Goal: Transaction & Acquisition: Purchase product/service

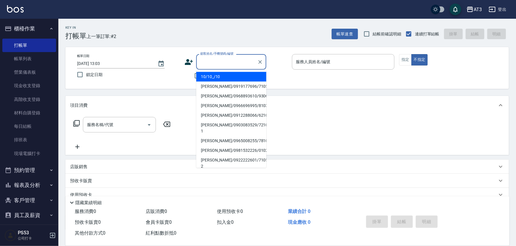
click at [234, 67] on input "顧客姓名/手機號碼/編號" at bounding box center [227, 62] width 56 height 10
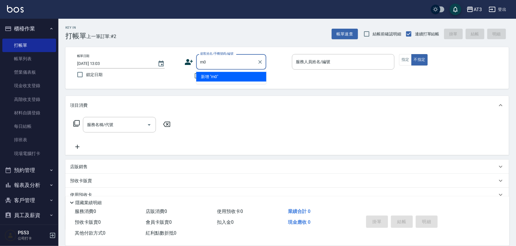
type input "m"
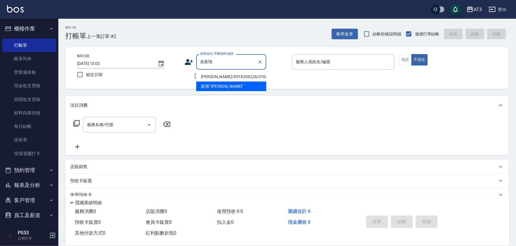
type input "[PERSON_NAME]/0916206226/010310"
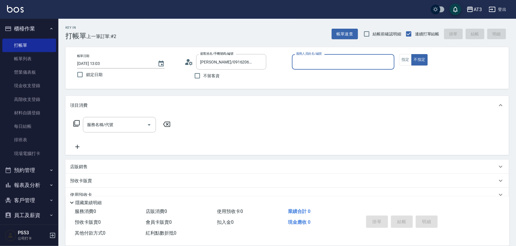
type input "4"
type input "淑文-5"
type button "false"
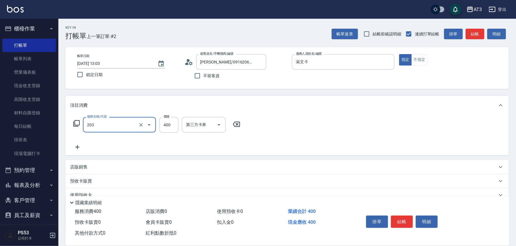
type input "指定單剪(203)"
type input "200"
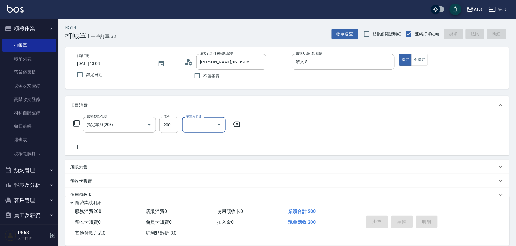
type input "[DATE] 14:00"
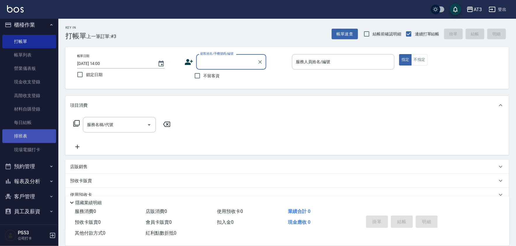
scroll to position [5, 0]
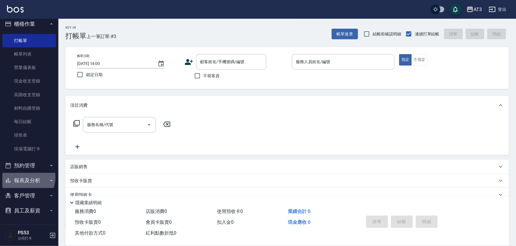
click at [24, 177] on button "報表及分析" at bounding box center [29, 180] width 54 height 15
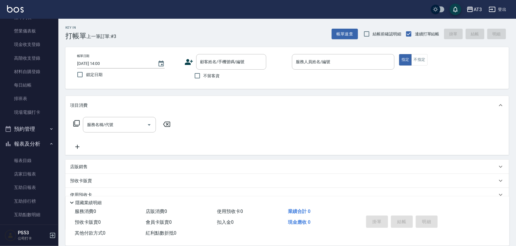
scroll to position [102, 0]
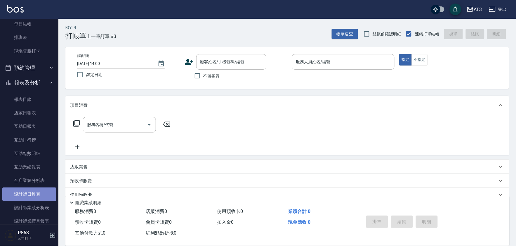
click at [38, 188] on link "設計師日報表" at bounding box center [29, 193] width 54 height 13
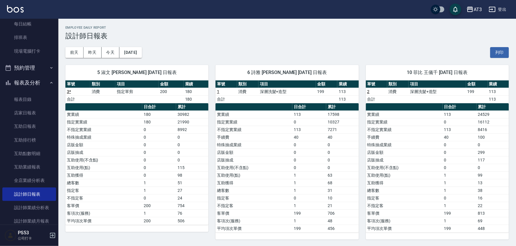
click at [149, 58] on div "5 淑文 [PERSON_NAME] [DATE] 日報表 單號 類別 項目 金額 業績 3 * 消費 指定單剪 200 180 合計 180 日合計 累計 …" at bounding box center [133, 148] width 150 height 181
click at [142, 57] on button "[DATE]" at bounding box center [130, 52] width 22 height 11
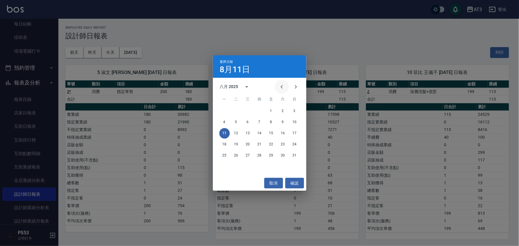
click at [283, 88] on icon "Previous month" at bounding box center [281, 86] width 7 height 7
click at [264, 157] on button "31" at bounding box center [259, 155] width 11 height 11
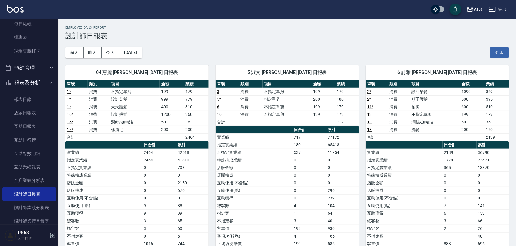
click at [133, 42] on div "[DATE] [DATE] [DATE] [DATE] 列印" at bounding box center [286, 52] width 443 height 25
click at [134, 50] on button "[DATE]" at bounding box center [130, 52] width 22 height 11
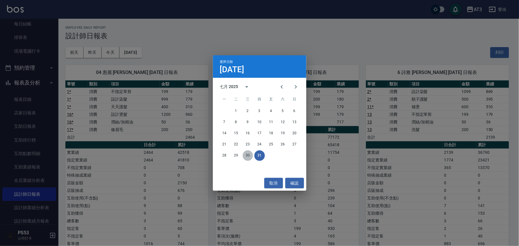
click at [250, 155] on button "30" at bounding box center [248, 155] width 11 height 11
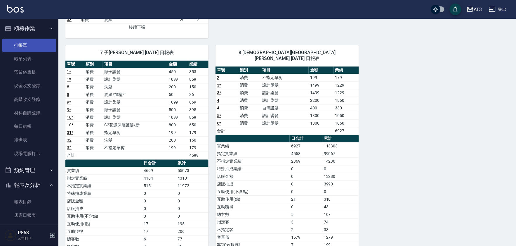
click at [37, 50] on link "打帳單" at bounding box center [29, 45] width 54 height 13
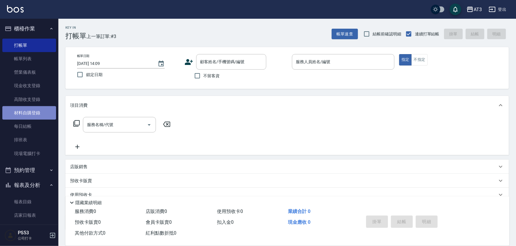
click at [45, 114] on link "材料自購登錄" at bounding box center [29, 112] width 54 height 13
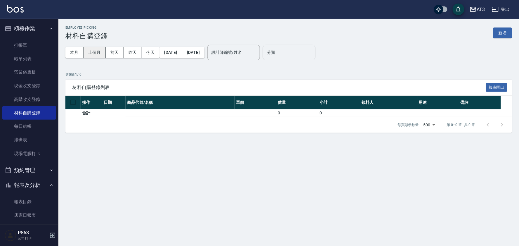
click at [90, 55] on button "上個月" at bounding box center [94, 52] width 22 height 11
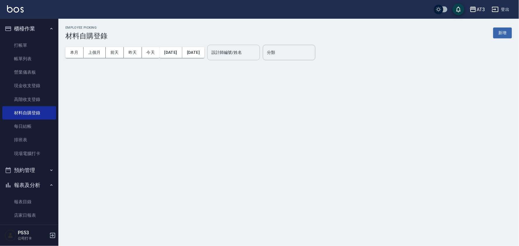
click at [257, 51] on input "設計師編號/姓名" at bounding box center [233, 52] width 47 height 10
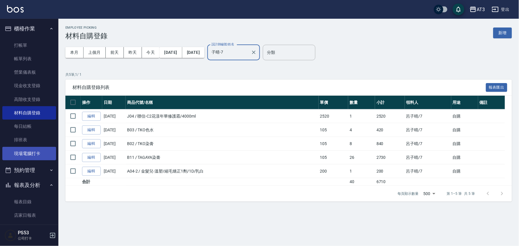
type input "子晴-7"
click at [40, 156] on link "現場電腦打卡" at bounding box center [29, 153] width 54 height 13
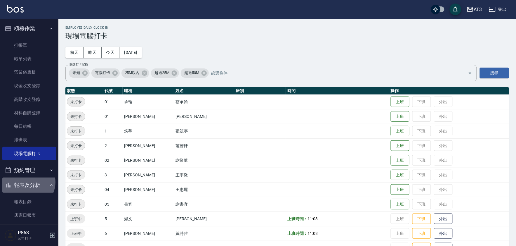
click at [28, 182] on button "報表及分析" at bounding box center [29, 184] width 54 height 15
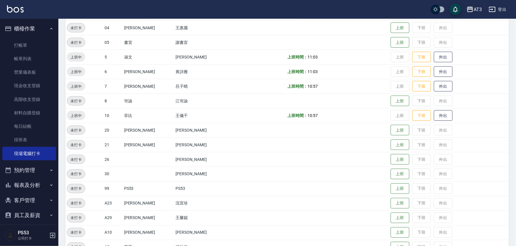
scroll to position [162, 0]
click at [41, 88] on link "現金收支登錄" at bounding box center [29, 85] width 54 height 13
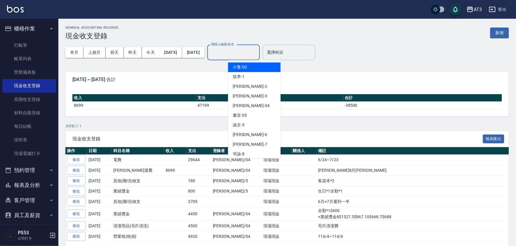
click at [232, 50] on input "關係人編號/姓名" at bounding box center [233, 52] width 47 height 10
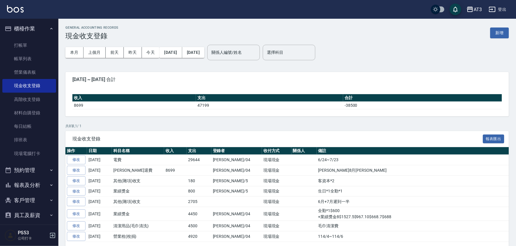
click at [132, 121] on div "GENERAL ACCOUNTING RECORDS 現金收支登錄 新增 本月 上個月 [DATE] [DATE] [DATE] [DATE] [DATE] …" at bounding box center [286, 142] width 457 height 246
click at [90, 45] on div "本月 上個月 [DATE] [DATE] [DATE] [DATE] [DATE]" at bounding box center [134, 52] width 139 height 25
click at [92, 48] on button "上個月" at bounding box center [94, 52] width 22 height 11
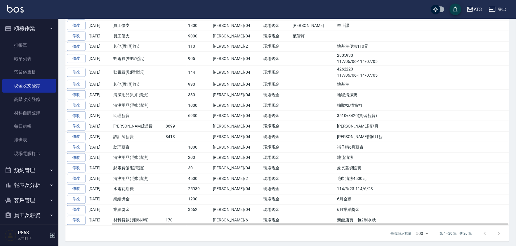
scroll to position [158, 0]
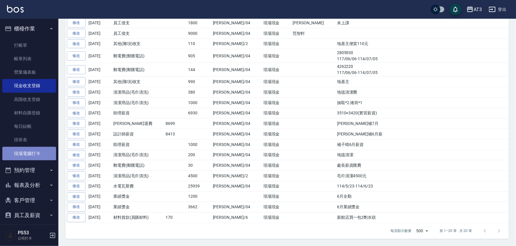
click at [29, 147] on link "現場電腦打卡" at bounding box center [29, 153] width 54 height 13
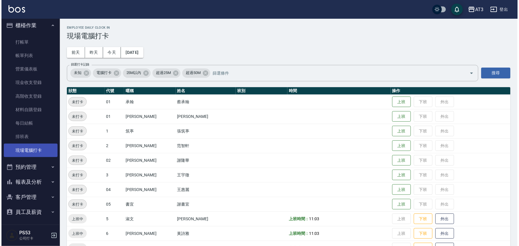
scroll to position [5, 0]
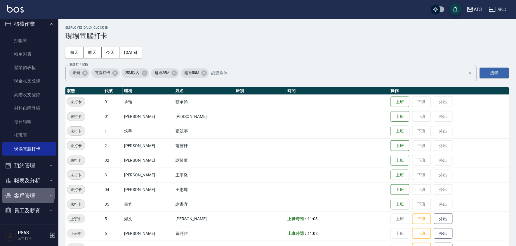
click at [24, 192] on button "客戶管理" at bounding box center [29, 195] width 54 height 15
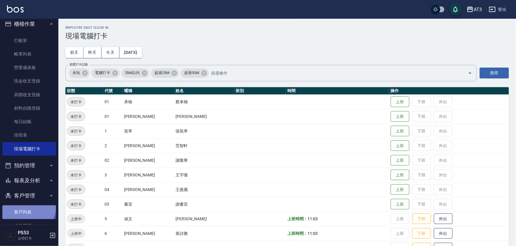
click at [27, 206] on link "客戶列表" at bounding box center [29, 211] width 54 height 13
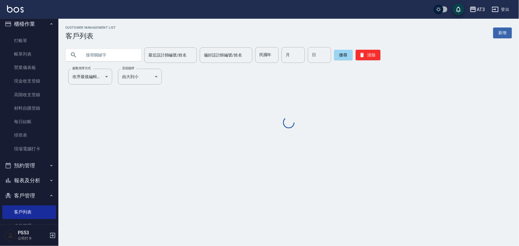
click at [118, 63] on div "Customer Management List 客戶列表 新增 最近設計師編號/姓名 最近設計師編號/姓名 偏好設計師編號/姓名 偏好設計師編號/姓名 民國…" at bounding box center [288, 78] width 460 height 104
click at [122, 55] on input "text" at bounding box center [109, 55] width 55 height 16
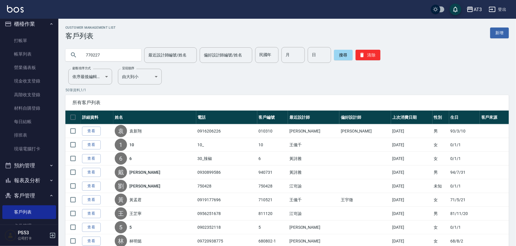
type input "770227"
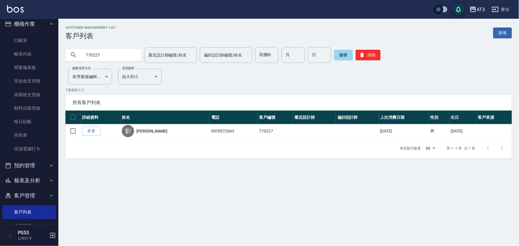
drag, startPoint x: 121, startPoint y: 47, endPoint x: 82, endPoint y: 43, distance: 39.9
click at [66, 41] on div "770227 最近設計師編號/姓名 最近設計師編號/姓名 偏好設計師編號/姓名 偏好設計師編號/姓名 民國年 民國年 月 月 日 日 搜尋 清除" at bounding box center [284, 51] width 453 height 23
click at [282, 210] on div "Customer Management List 客戶列表 新增 最近設計師編號/姓名 最近設計師編號/姓名 偏好設計師編號/姓名 偏好設計師編號/姓名 民國…" at bounding box center [259, 123] width 519 height 246
drag, startPoint x: 176, startPoint y: 235, endPoint x: 124, endPoint y: 258, distance: 56.5
click at [124, 245] on html "AT3 登出 櫃檯作業 打帳單 帳單列表 營業儀表板 現金收支登錄 高階收支登錄 材料自購登錄 每日結帳 排班表 現場電腦打卡 預約管理 預約管理 單日預約紀…" at bounding box center [259, 123] width 519 height 246
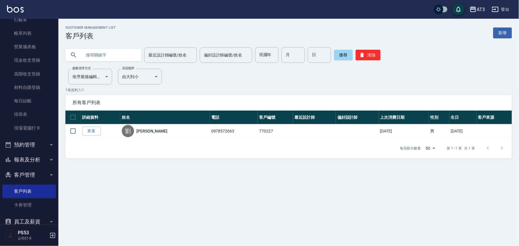
scroll to position [36, 0]
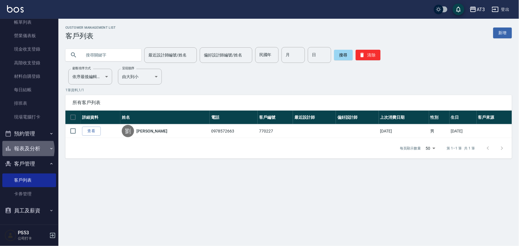
click at [26, 149] on button "報表及分析" at bounding box center [29, 148] width 54 height 15
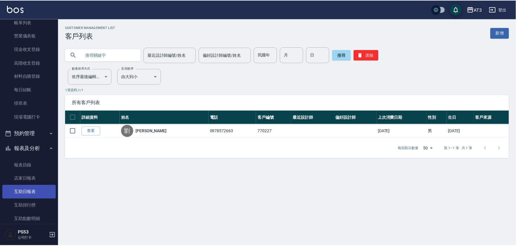
scroll to position [101, 0]
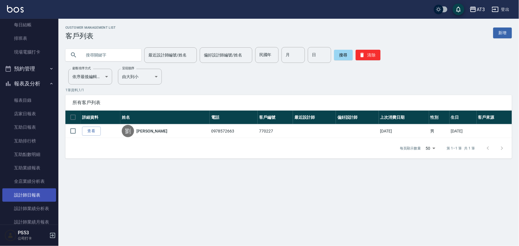
click at [30, 196] on link "設計師日報表" at bounding box center [29, 194] width 54 height 13
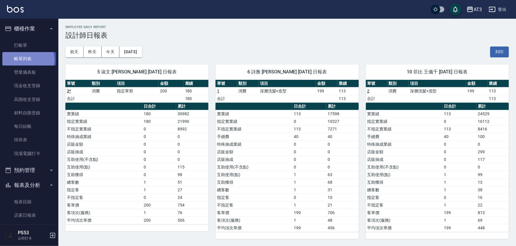
click at [26, 60] on link "帳單列表" at bounding box center [29, 58] width 54 height 13
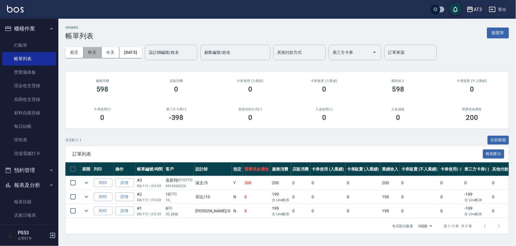
click at [100, 53] on button "昨天" at bounding box center [92, 52] width 18 height 11
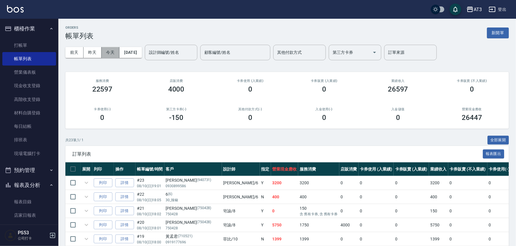
click at [110, 55] on button "今天" at bounding box center [111, 52] width 18 height 11
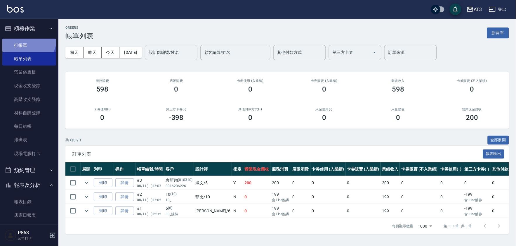
click at [26, 39] on link "打帳單" at bounding box center [29, 45] width 54 height 13
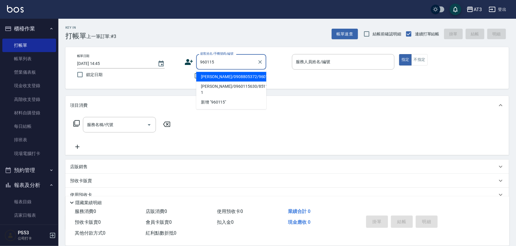
type input "[PERSON_NAME]/0908805372/960115"
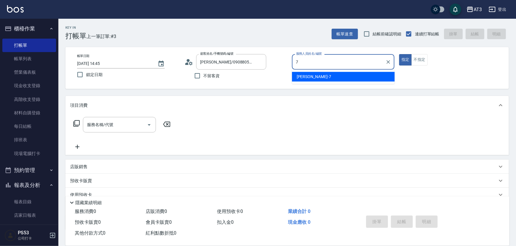
type input "子晴-7"
type button "true"
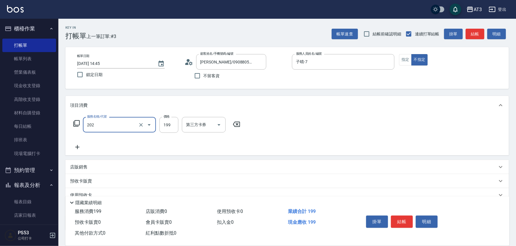
type input "不指定單剪(202)"
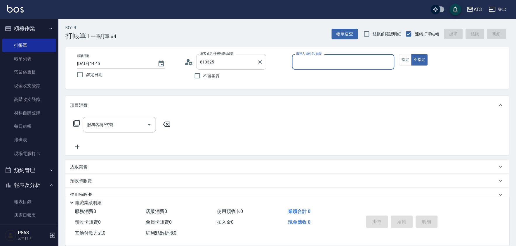
type input "[PERSON_NAME]/0984192215/810325"
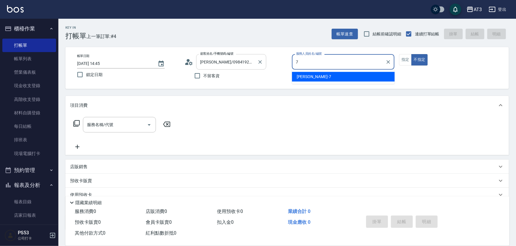
type input "子晴-7"
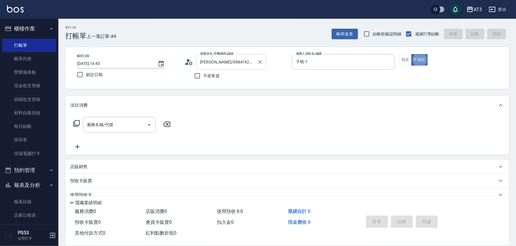
type button "false"
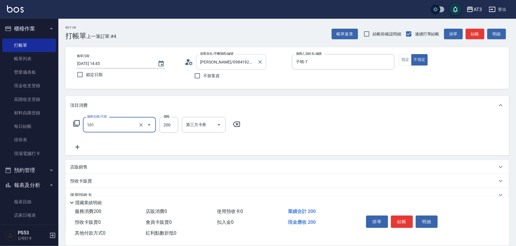
type input "洗髮(101)"
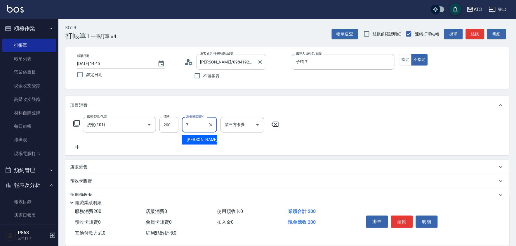
type input "子晴-7"
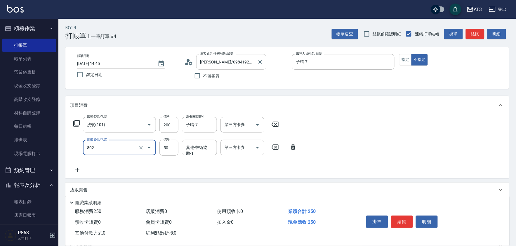
type input "潤絲/加精油(802)"
type input "100"
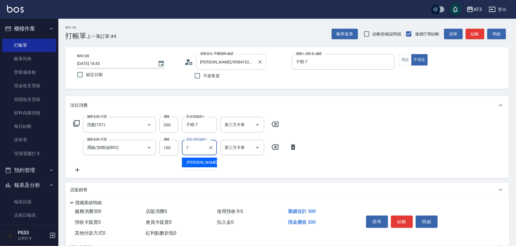
type input "子晴-7"
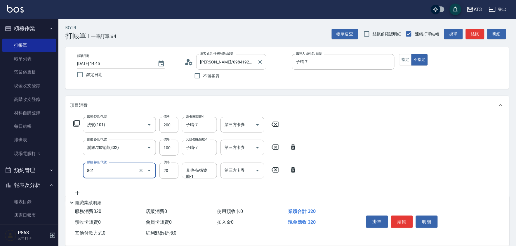
type input "潤絲(801)"
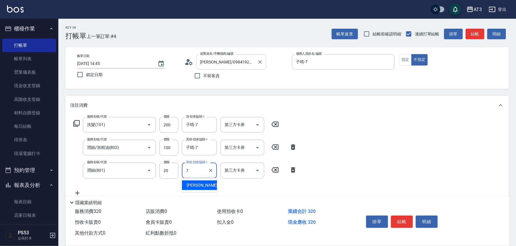
type input "子晴-7"
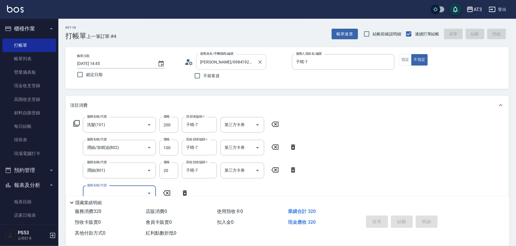
type input "[DATE] 14:46"
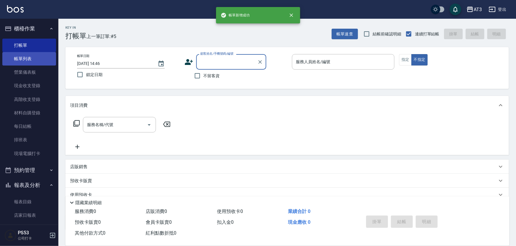
click at [34, 54] on link "帳單列表" at bounding box center [29, 58] width 54 height 13
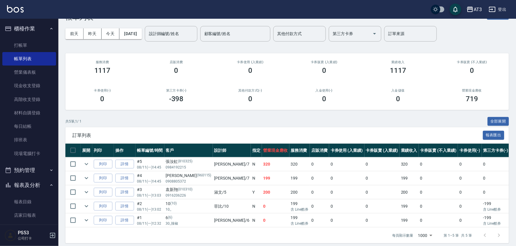
scroll to position [29, 0]
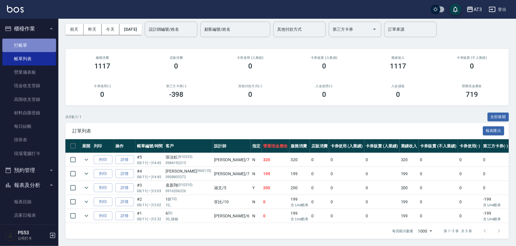
click at [39, 44] on link "打帳單" at bounding box center [29, 45] width 54 height 13
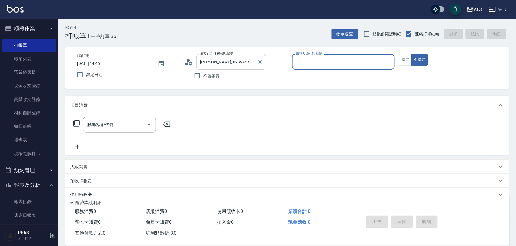
click at [256, 58] on div at bounding box center [260, 61] width 8 height 15
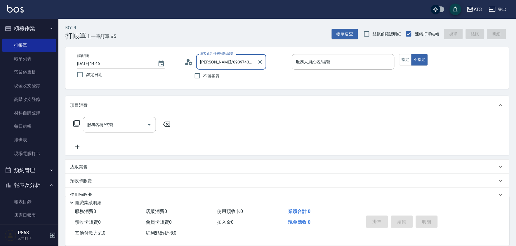
click at [256, 59] on div at bounding box center [260, 61] width 8 height 15
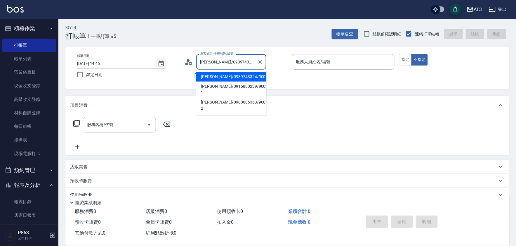
drag, startPoint x: 238, startPoint y: 62, endPoint x: 161, endPoint y: 68, distance: 77.0
click at [162, 69] on div "帳單日期 [DATE] 14:46 鎖定日期 顧客姓名/手機號碼/編號 [PERSON_NAME]/0939743324/900205 顧客姓名/手機號碼/編…" at bounding box center [286, 68] width 429 height 28
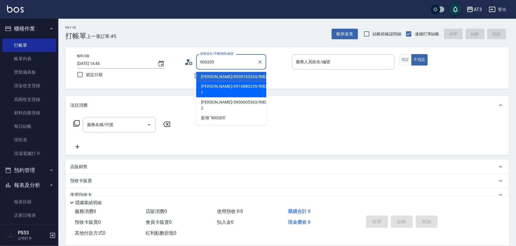
click at [203, 84] on li "[PERSON_NAME]/0916880239/900205-1" at bounding box center [231, 89] width 70 height 16
type input "[PERSON_NAME]/0916880239/900205-1"
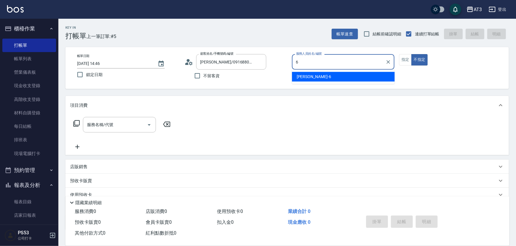
type input "詩雅-6"
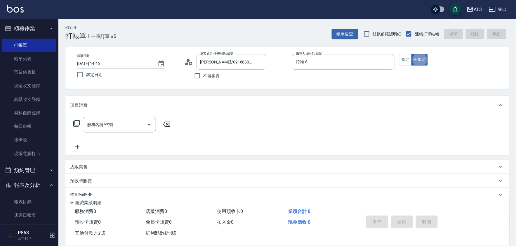
type button "false"
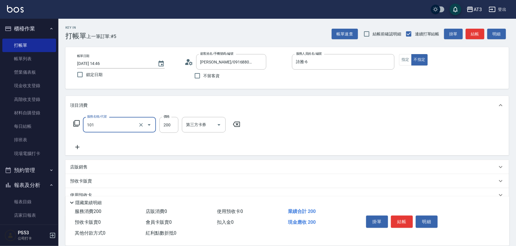
type input "洗髮(101)"
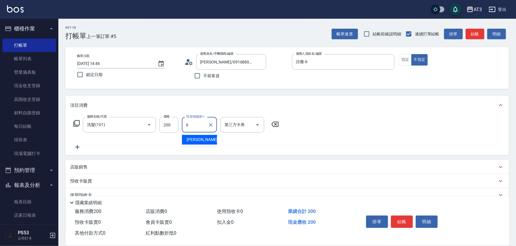
type input "詩雅-6"
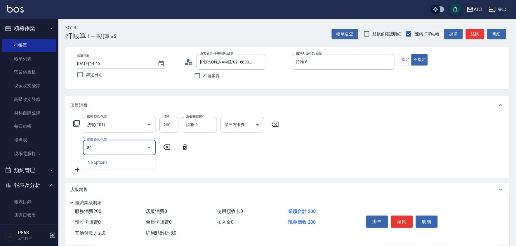
type input "8"
type input "不指定單剪(202)"
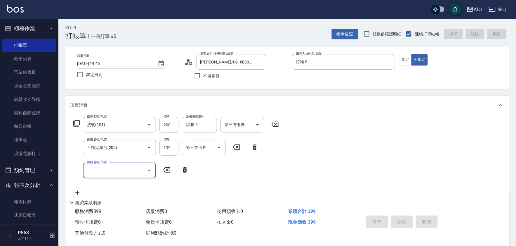
type input "[DATE] 14:47"
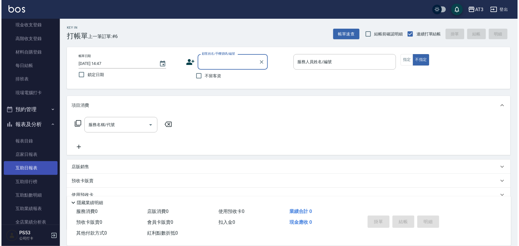
scroll to position [65, 0]
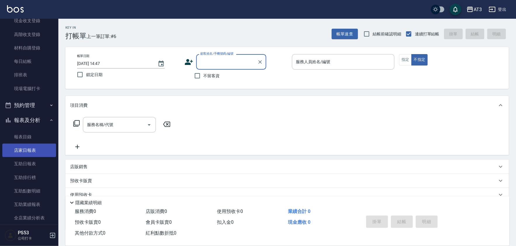
click at [43, 151] on link "店家日報表" at bounding box center [29, 149] width 54 height 13
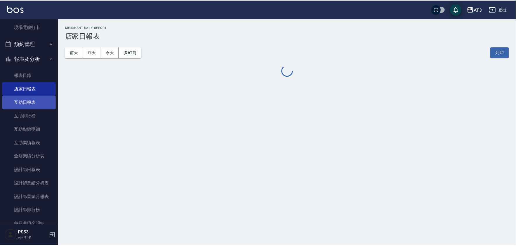
scroll to position [194, 0]
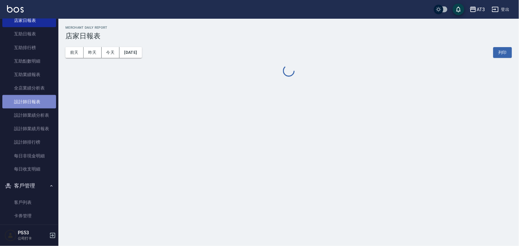
click at [39, 95] on link "設計師日報表" at bounding box center [29, 101] width 54 height 13
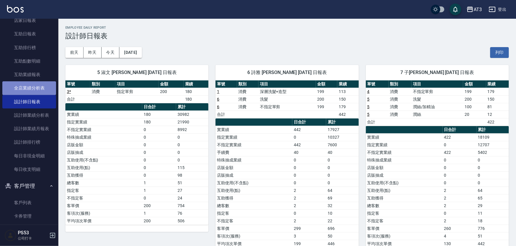
click at [42, 83] on link "全店業績分析表" at bounding box center [29, 87] width 54 height 13
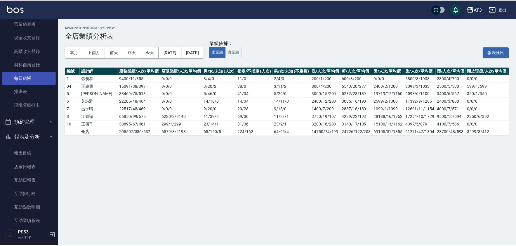
scroll to position [32, 0]
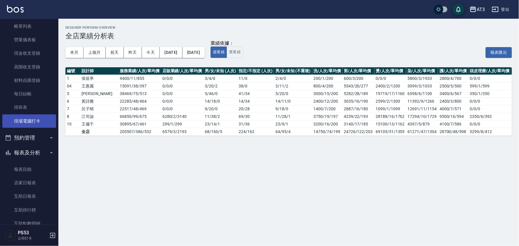
click at [28, 117] on link "現場電腦打卡" at bounding box center [29, 120] width 54 height 13
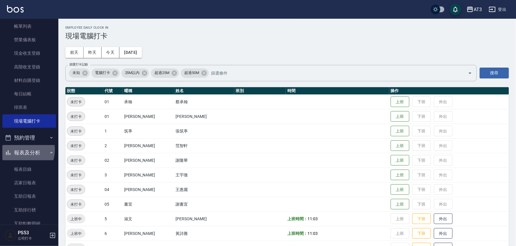
click at [18, 149] on button "報表及分析" at bounding box center [29, 152] width 54 height 15
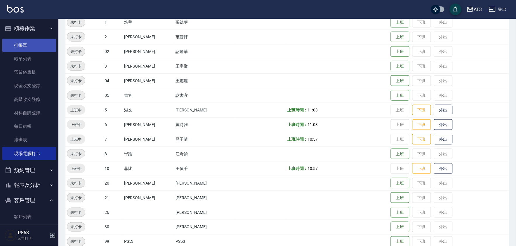
scroll to position [97, 0]
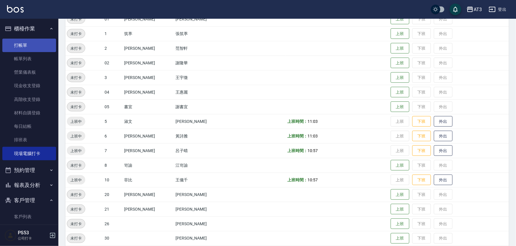
click at [36, 44] on link "打帳單" at bounding box center [29, 45] width 54 height 13
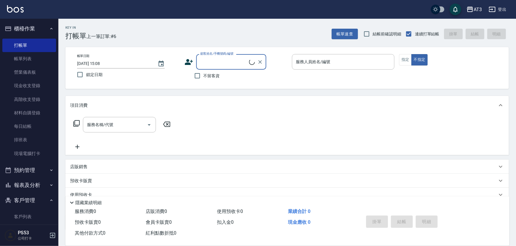
click at [237, 55] on div "顧客姓名/手機號碼/編號" at bounding box center [231, 61] width 70 height 15
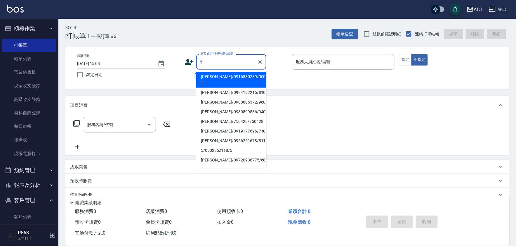
type input "5"
type input "[PERSON_NAME]/0916880239/900205-1"
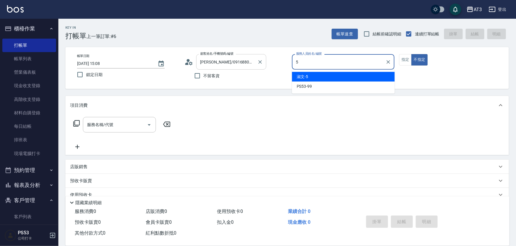
type input "淑文-5"
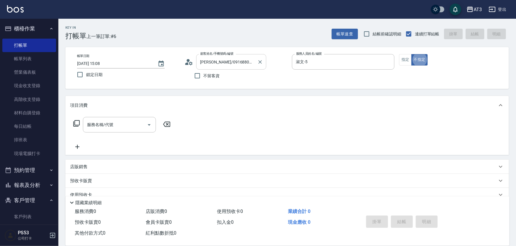
type button "false"
type input "101"
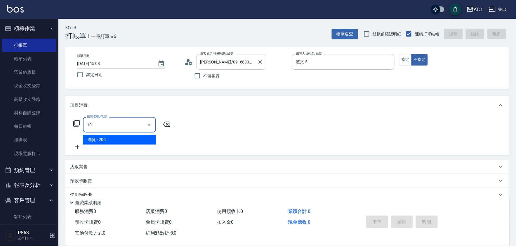
type input "5/0902352118/5"
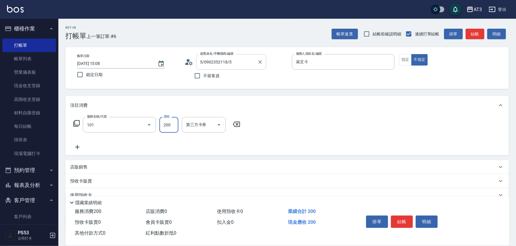
type input "洗髮(101)"
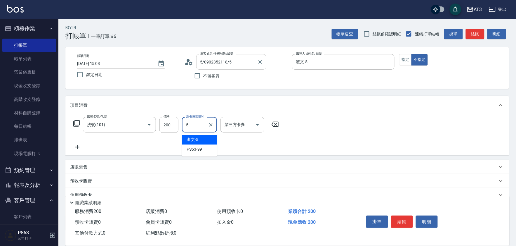
type input "淑文-5"
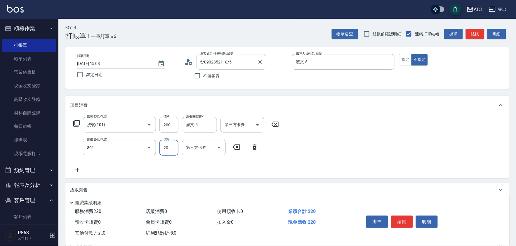
type input "潤絲(801)"
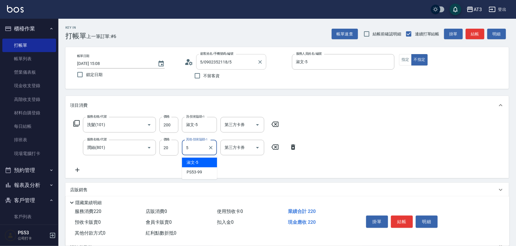
type input "淑文-5"
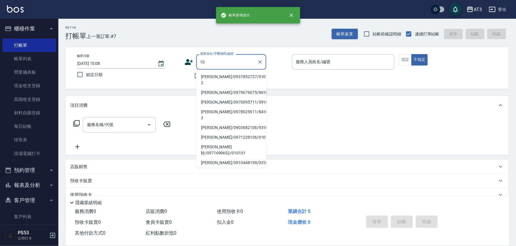
type input "[PERSON_NAME]/0937852727/910108-2"
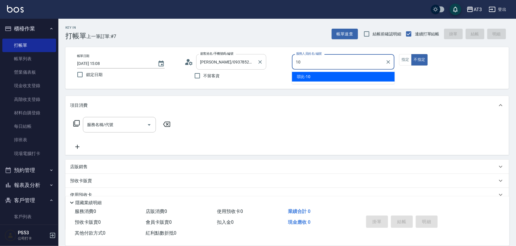
type input "菲比-10"
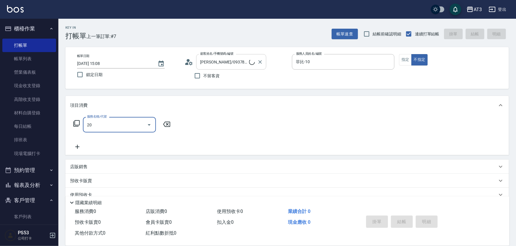
type input "202"
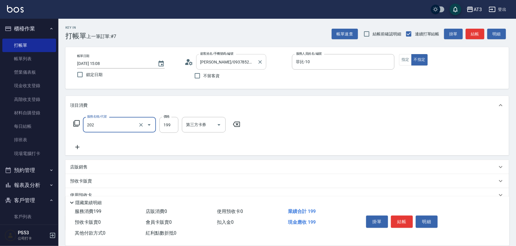
type input "10/10_/10"
type input "不指定單剪(202)"
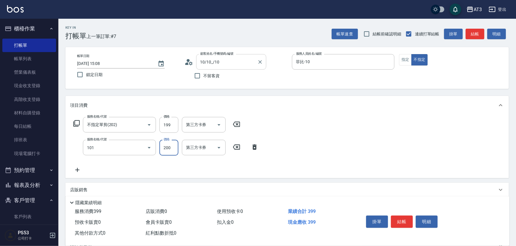
type input "洗髮(101)"
type input "200"
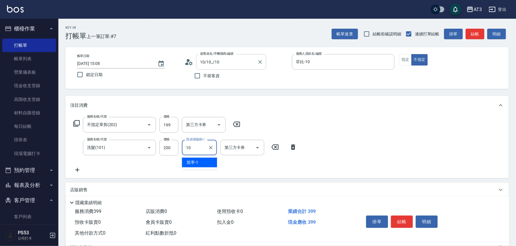
type input "菲比-10"
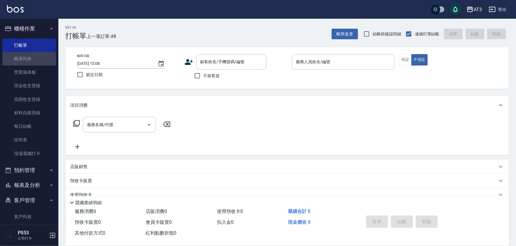
drag, startPoint x: 35, startPoint y: 62, endPoint x: 62, endPoint y: 92, distance: 40.6
click at [36, 61] on link "帳單列表" at bounding box center [29, 58] width 54 height 13
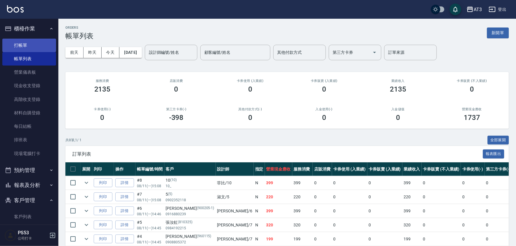
click at [43, 43] on link "打帳單" at bounding box center [29, 45] width 54 height 13
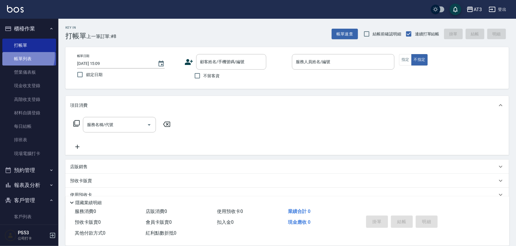
click at [21, 56] on link "帳單列表" at bounding box center [29, 58] width 54 height 13
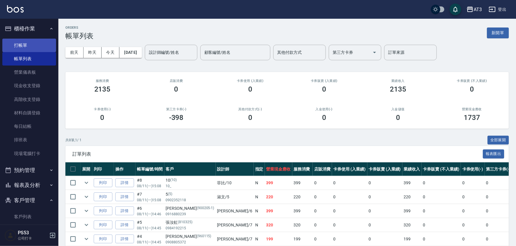
click at [19, 42] on link "打帳單" at bounding box center [29, 45] width 54 height 13
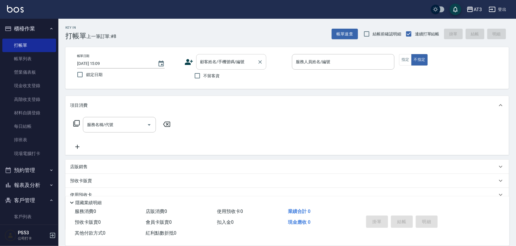
drag, startPoint x: 216, startPoint y: 70, endPoint x: 203, endPoint y: 61, distance: 15.3
click at [216, 69] on div "顧客姓名/手機號碼/編號 顧客姓名/手機號碼/編號 不留客資" at bounding box center [235, 68] width 103 height 28
click at [212, 66] on input "顧客姓名/手機號碼/編號" at bounding box center [227, 62] width 56 height 10
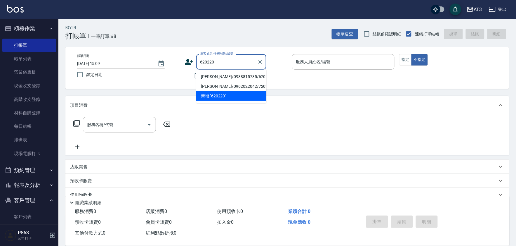
type input "[PERSON_NAME]/0938815735/620220"
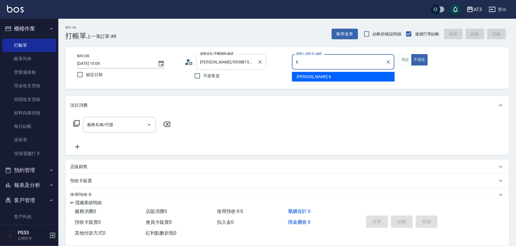
type input "6"
type button "false"
type input "詩雅-6"
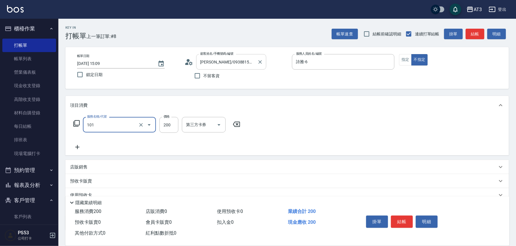
type input "洗髮(101)"
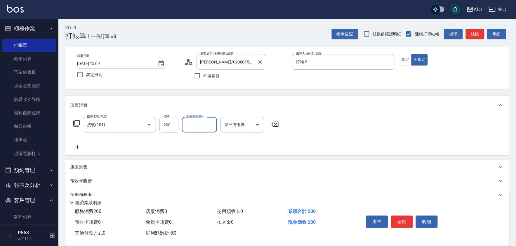
type input "2"
type input "詩雅-6"
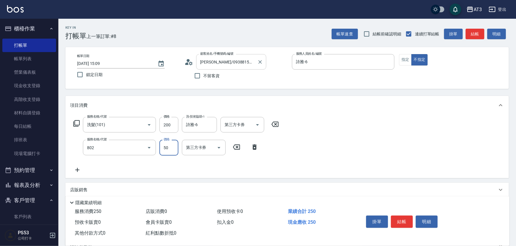
type input "潤絲/加精油(802)"
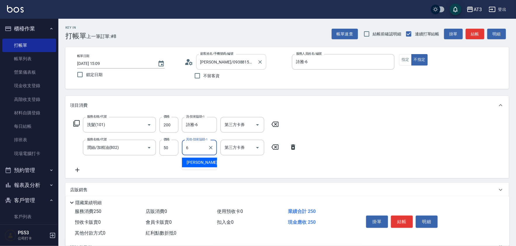
type input "詩雅-6"
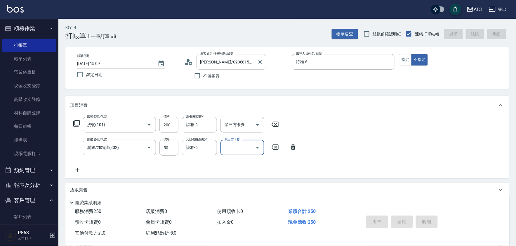
type input "[DATE] 15:10"
